Goal: Task Accomplishment & Management: Manage account settings

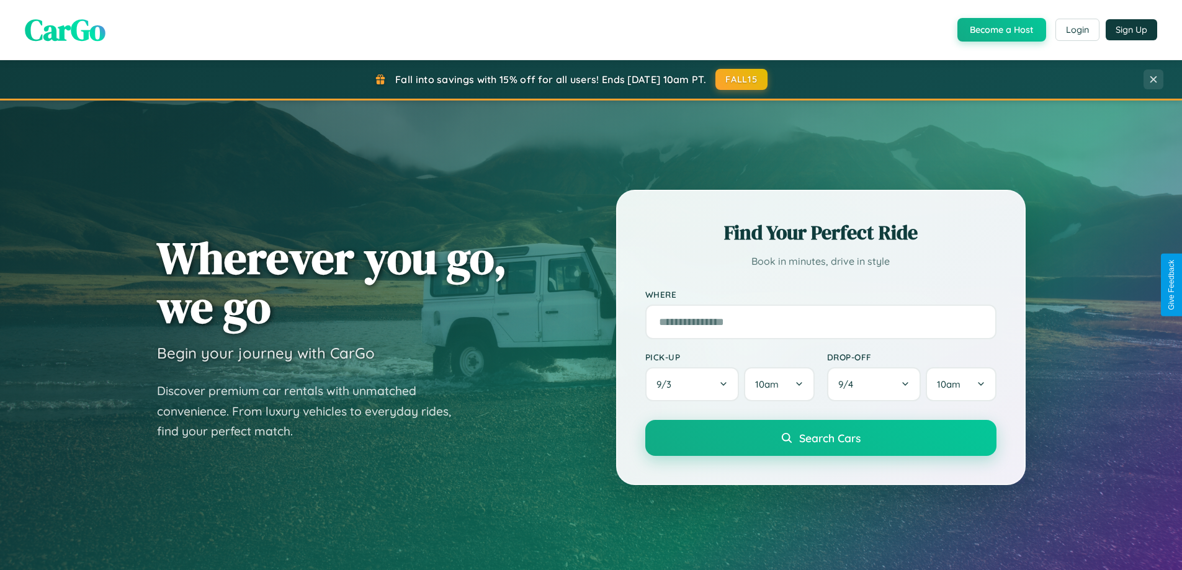
scroll to position [535, 0]
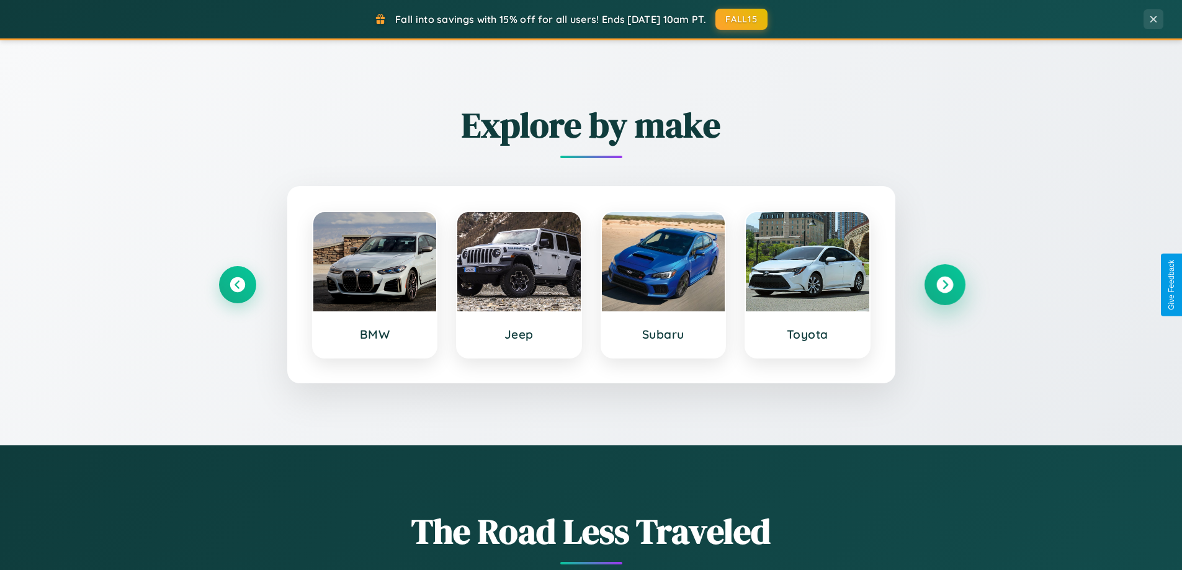
click at [944, 285] on icon at bounding box center [944, 285] width 17 height 17
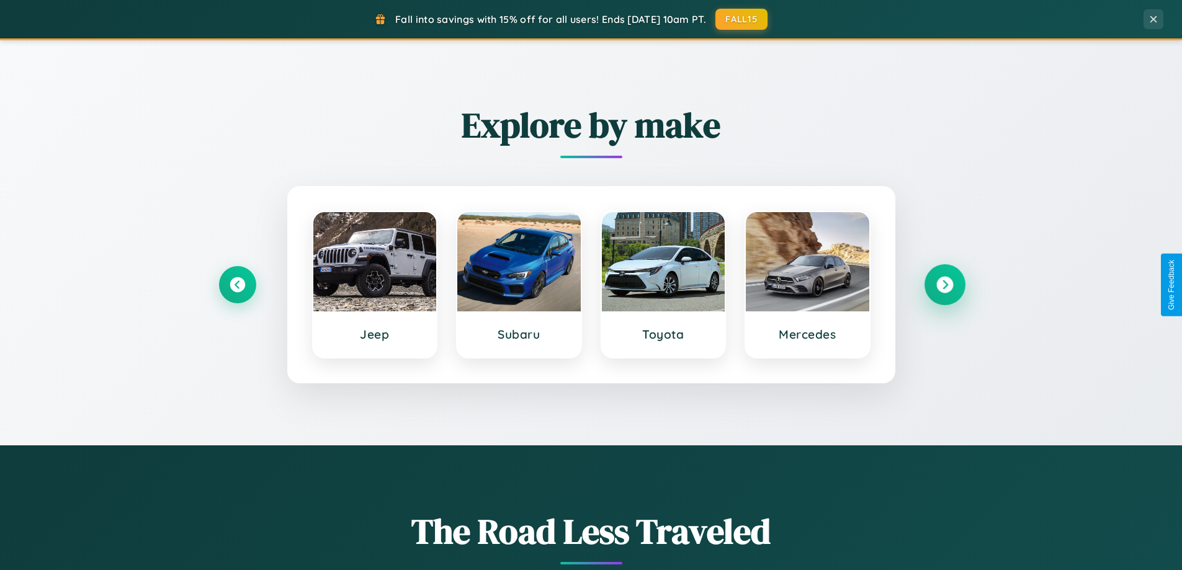
click at [944, 285] on icon at bounding box center [944, 285] width 17 height 17
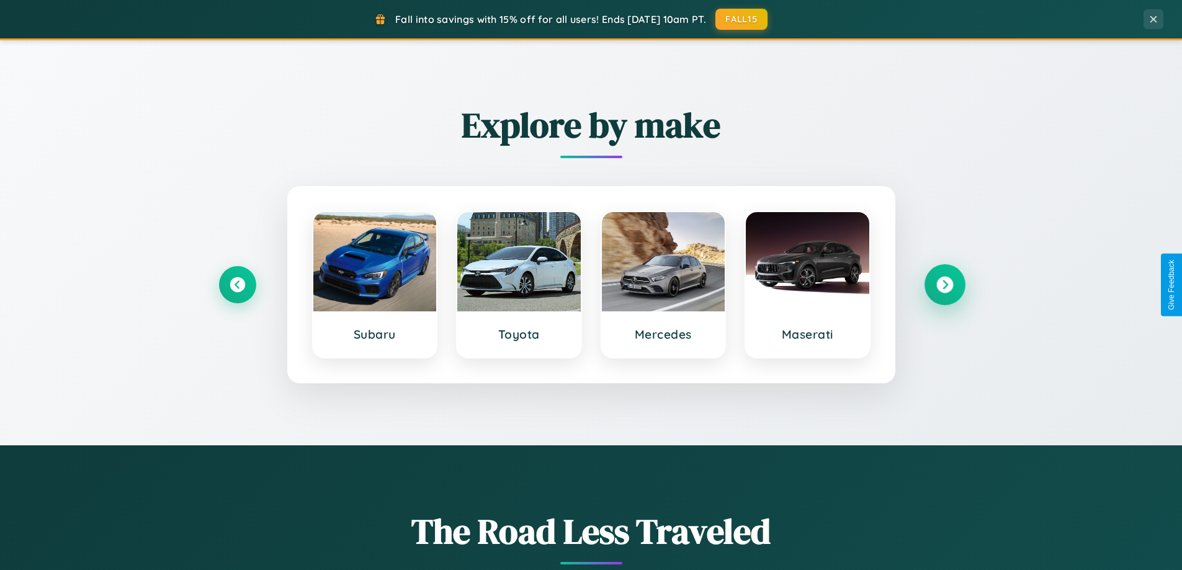
click at [944, 285] on icon at bounding box center [944, 285] width 17 height 17
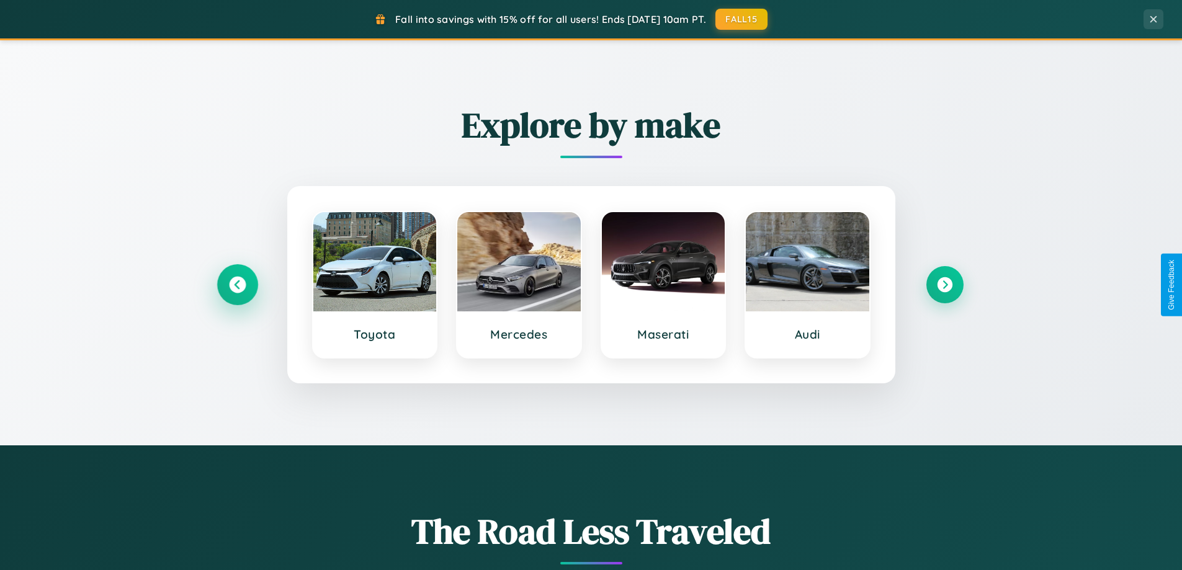
click at [237, 285] on icon at bounding box center [237, 285] width 17 height 17
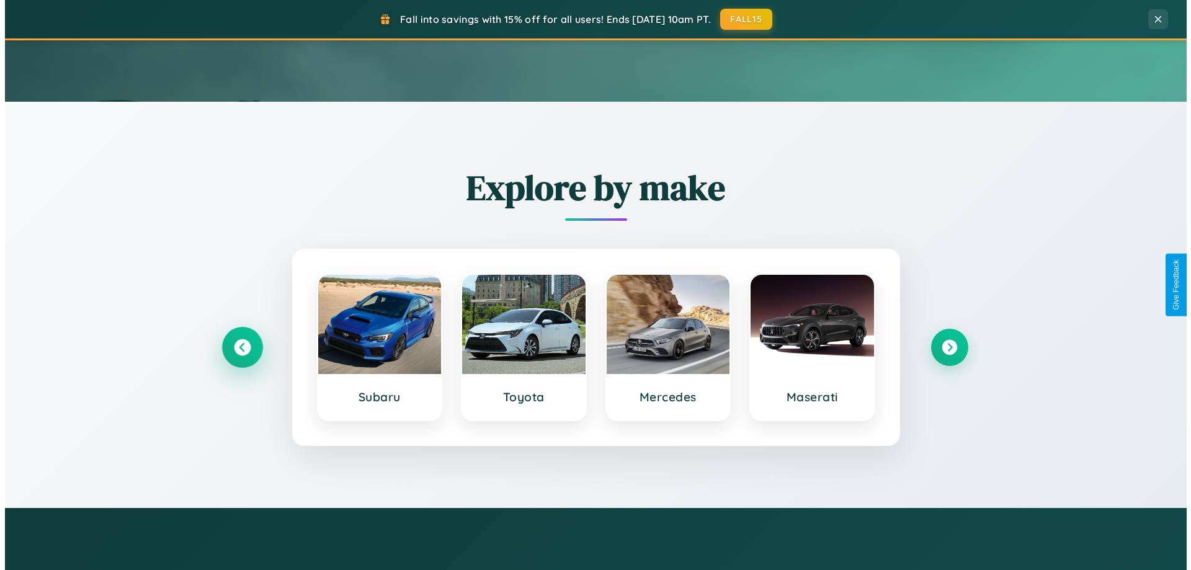
scroll to position [0, 0]
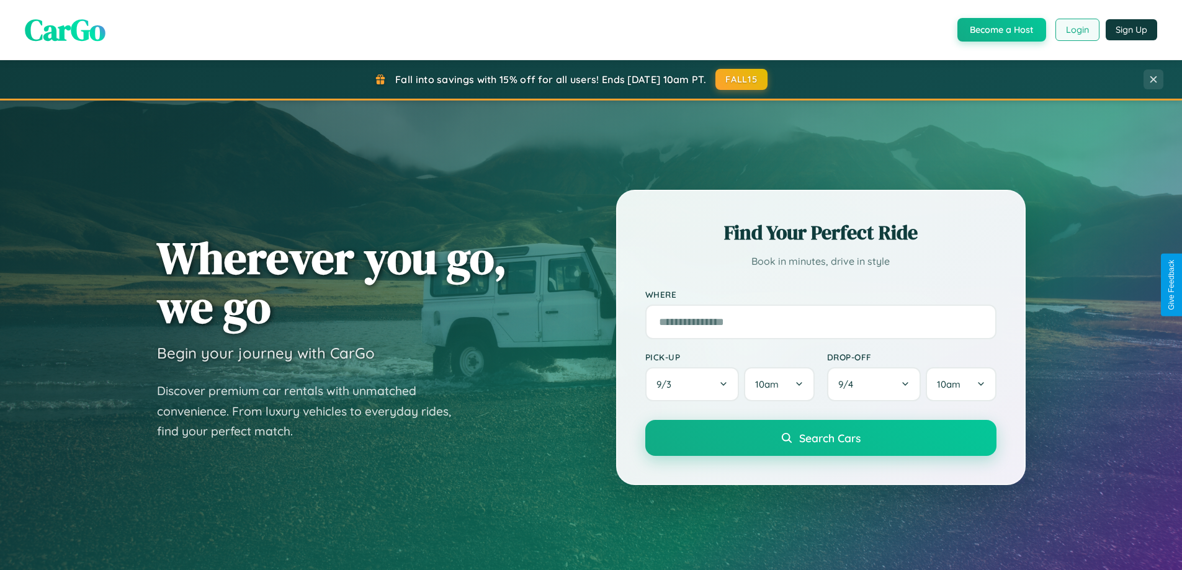
click at [1076, 30] on button "Login" at bounding box center [1077, 30] width 44 height 22
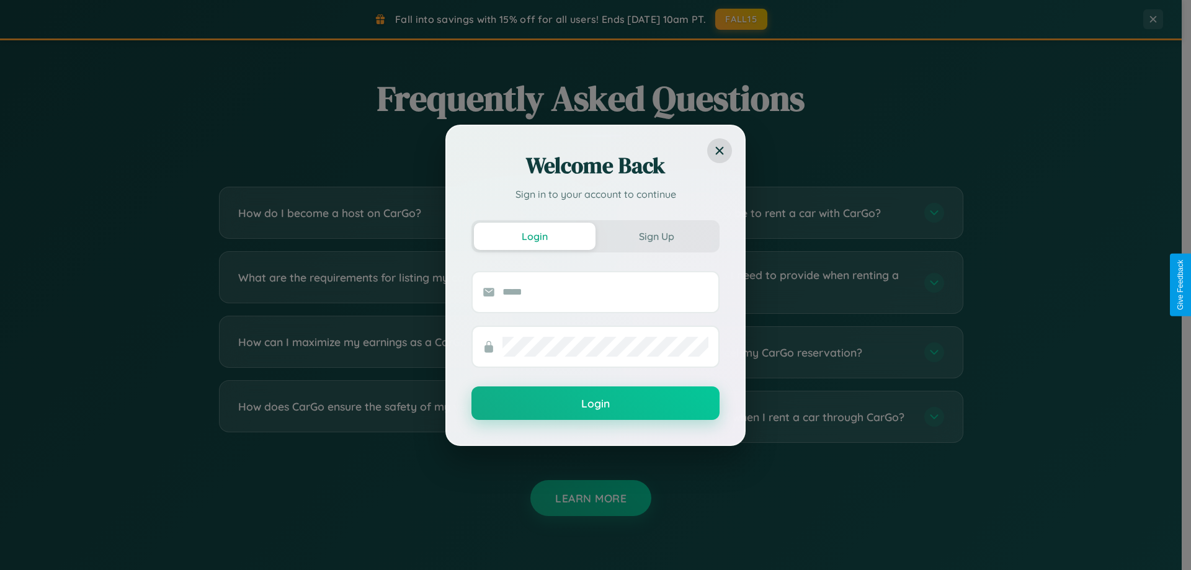
scroll to position [2387, 0]
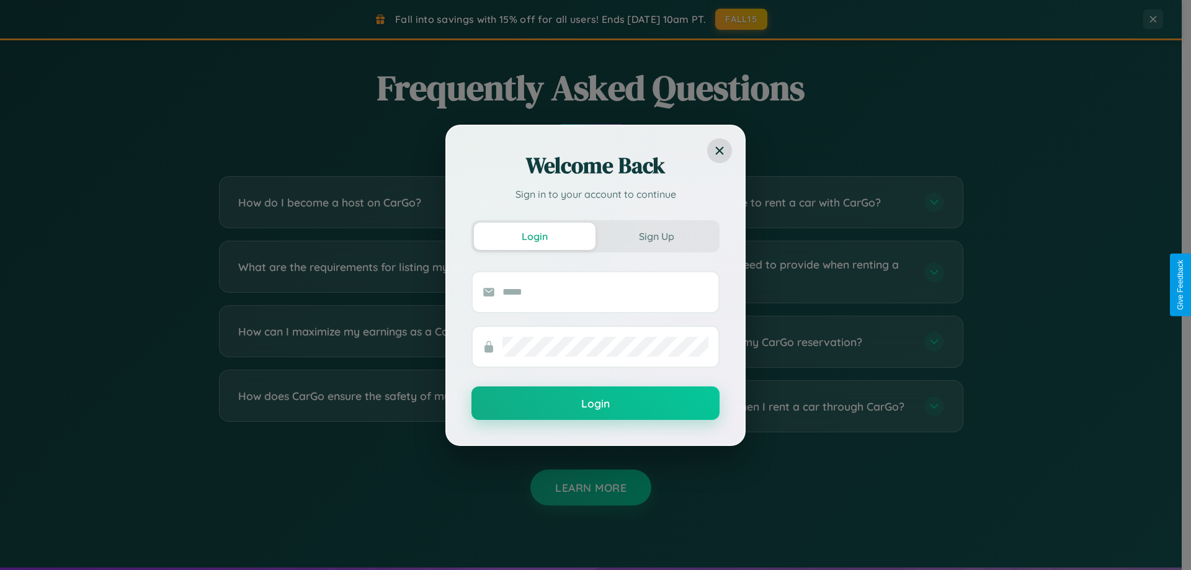
click at [783, 202] on div "Welcome Back Sign in to your account to continue Login Sign Up Login" at bounding box center [595, 285] width 1191 height 570
click at [783, 272] on div "Welcome Back Sign in to your account to continue Login Sign Up Login" at bounding box center [595, 285] width 1191 height 570
click at [398, 406] on div "Welcome Back Sign in to your account to continue Login Sign Up Login" at bounding box center [595, 285] width 1191 height 570
click at [398, 202] on div "Welcome Back Sign in to your account to continue Login Sign Up Login" at bounding box center [595, 285] width 1191 height 570
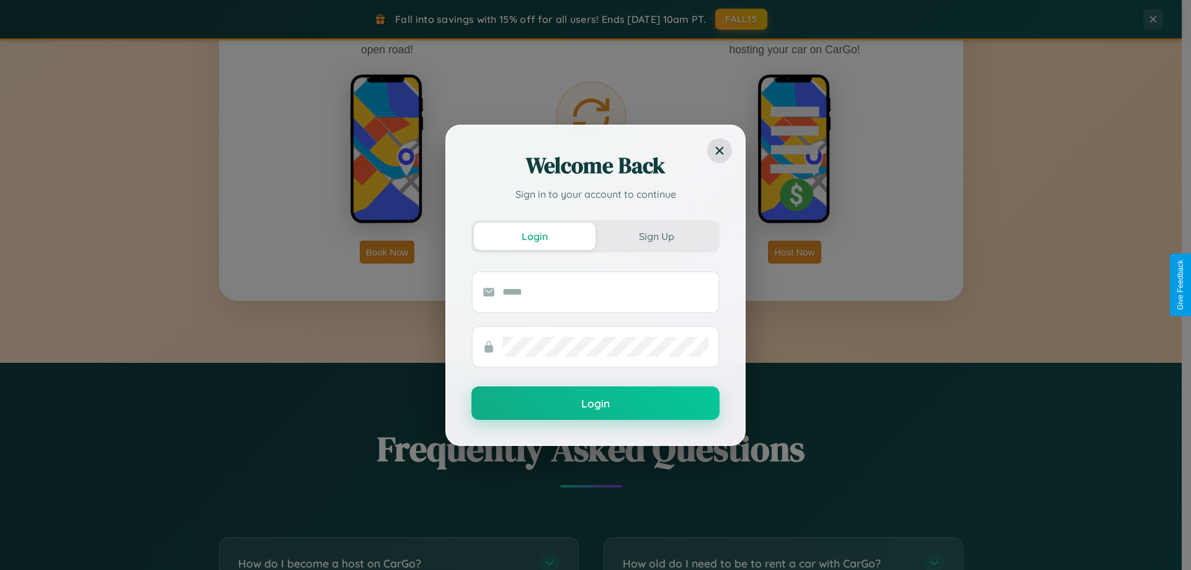
scroll to position [0, 0]
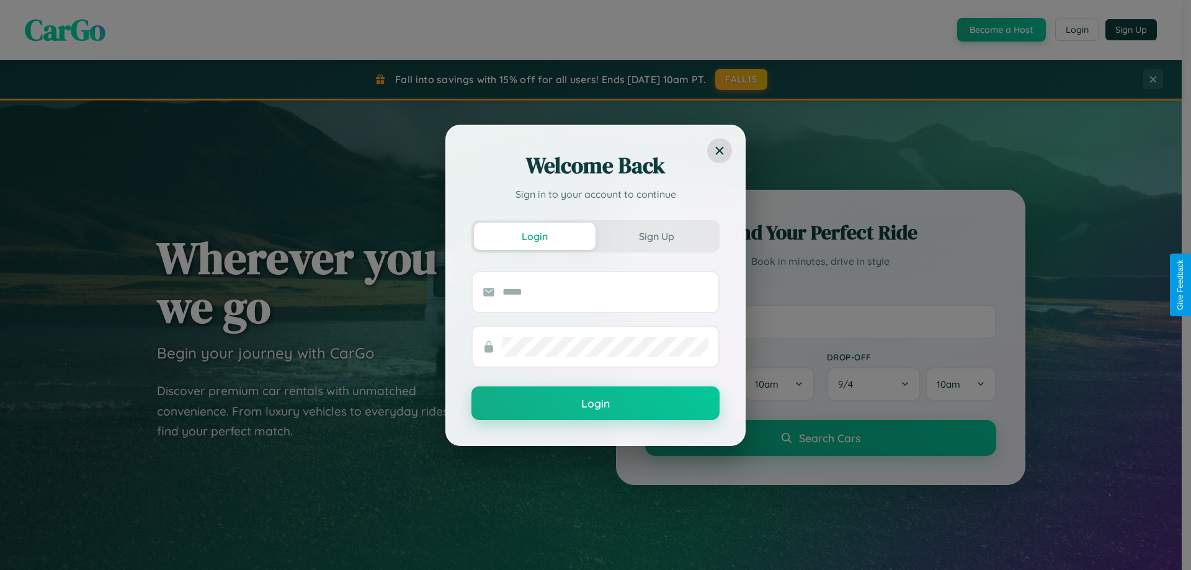
click at [1000, 30] on div "Welcome Back Sign in to your account to continue Login Sign Up Login" at bounding box center [595, 285] width 1191 height 570
